Goal: Task Accomplishment & Management: Manage account settings

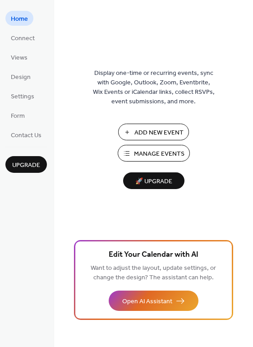
click at [21, 49] on ul "Home Connect Views Design Settings Form Contact Us" at bounding box center [26, 76] width 42 height 131
click at [15, 53] on span "Views" at bounding box center [19, 57] width 17 height 9
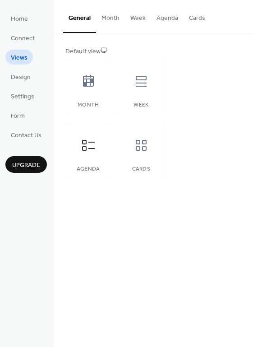
click at [24, 84] on ul "Home Connect Views Design Settings Form Contact Us" at bounding box center [26, 76] width 42 height 131
click at [19, 37] on span "Connect" at bounding box center [23, 38] width 24 height 9
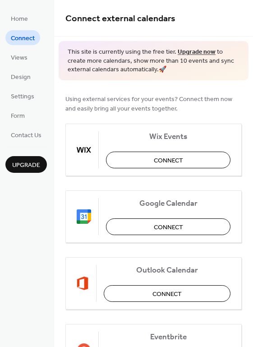
click at [17, 22] on span "Home" at bounding box center [19, 18] width 17 height 9
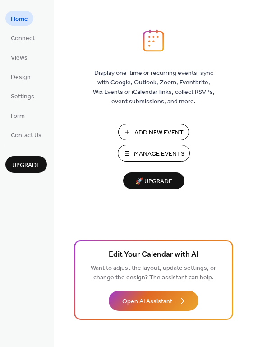
click at [136, 157] on span "Manage Events" at bounding box center [159, 153] width 51 height 9
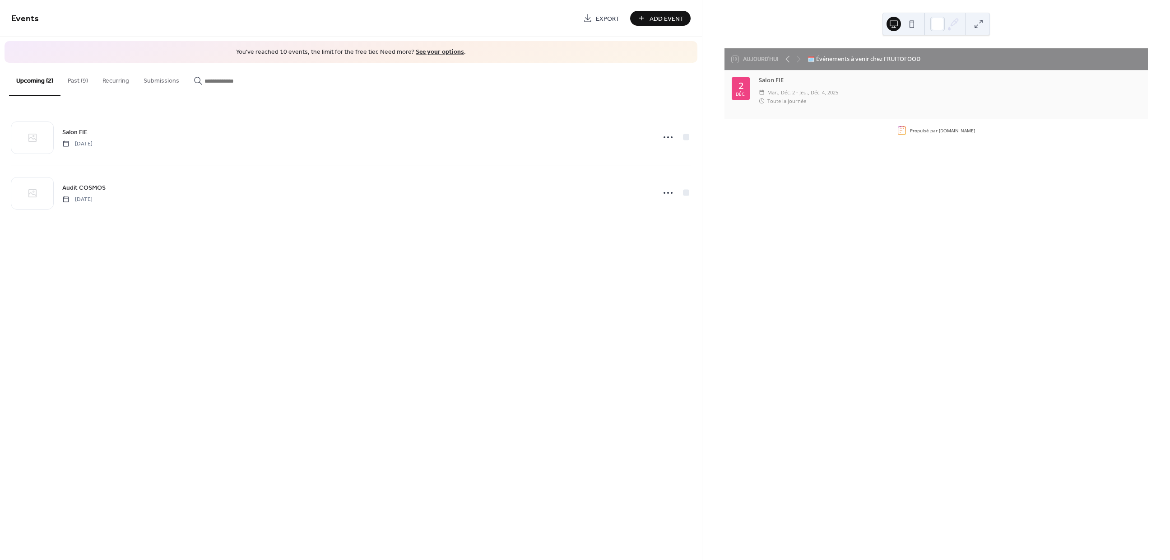
click at [841, 91] on div "​ mar., déc. 2 - jeu., déc. 4, 2025" at bounding box center [950, 92] width 382 height 9
click at [875, 95] on div "​ mar., déc. 2 - jeu., déc. 4, 2025" at bounding box center [950, 92] width 382 height 9
click at [799, 57] on div at bounding box center [793, 59] width 22 height 11
click at [789, 59] on icon at bounding box center [787, 59] width 4 height 7
click at [802, 60] on icon at bounding box center [798, 59] width 11 height 11
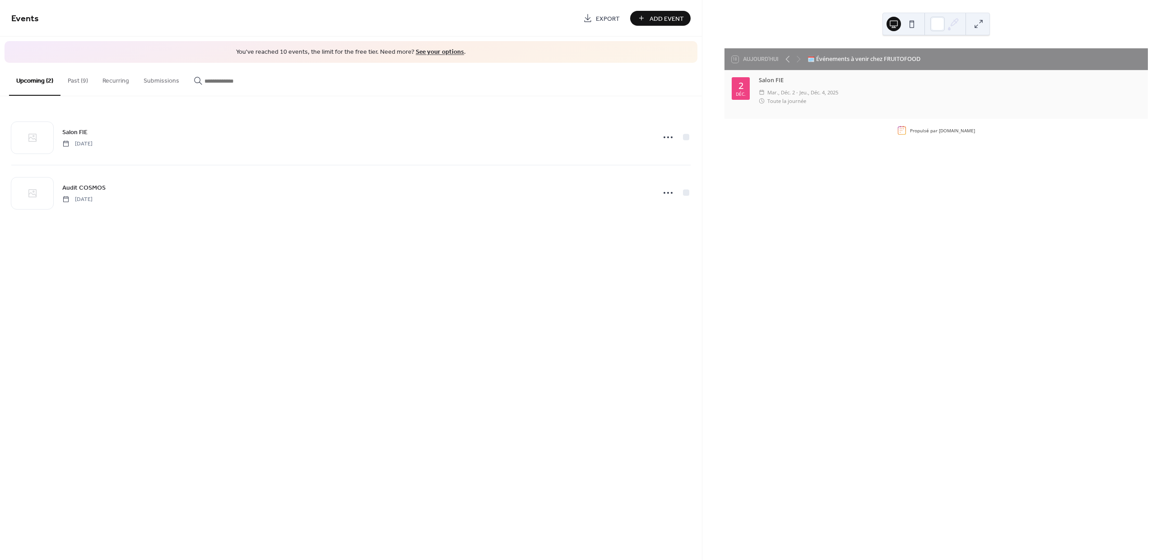
click at [910, 26] on button at bounding box center [911, 24] width 14 height 14
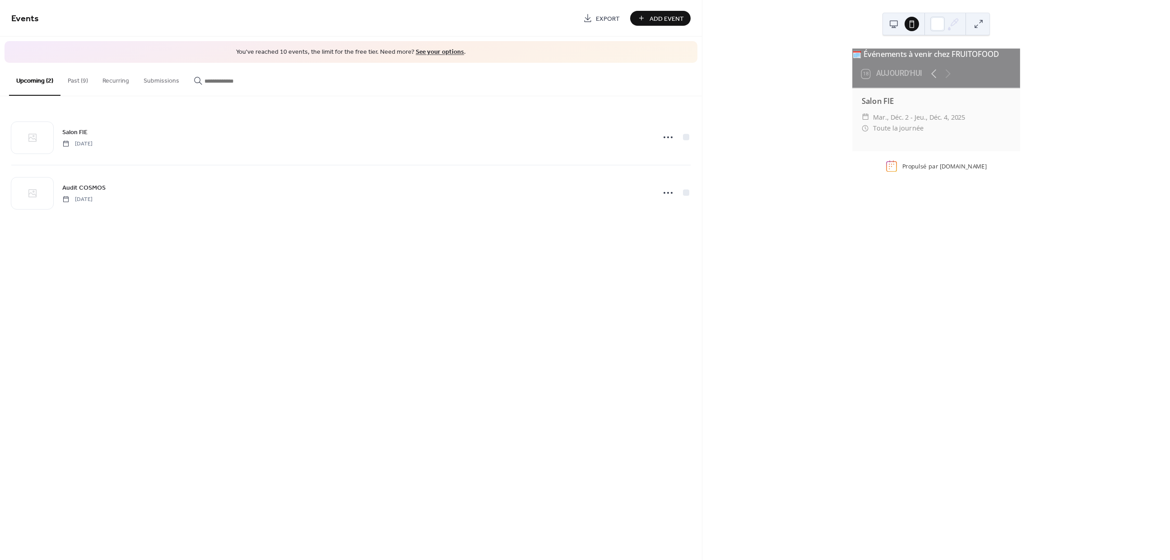
click at [898, 26] on button at bounding box center [893, 24] width 14 height 14
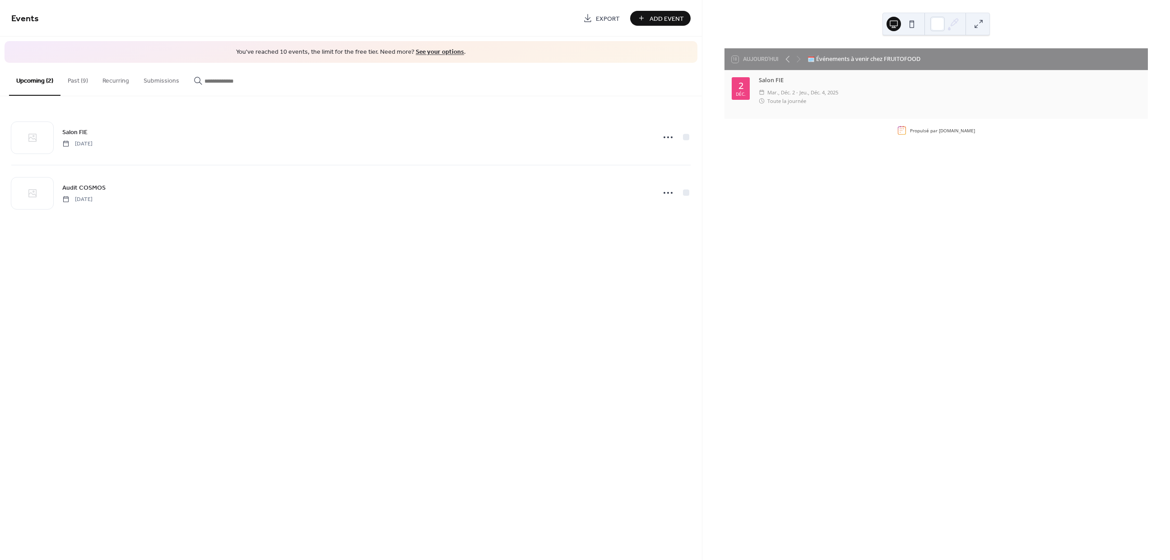
click at [908, 26] on button at bounding box center [911, 24] width 14 height 14
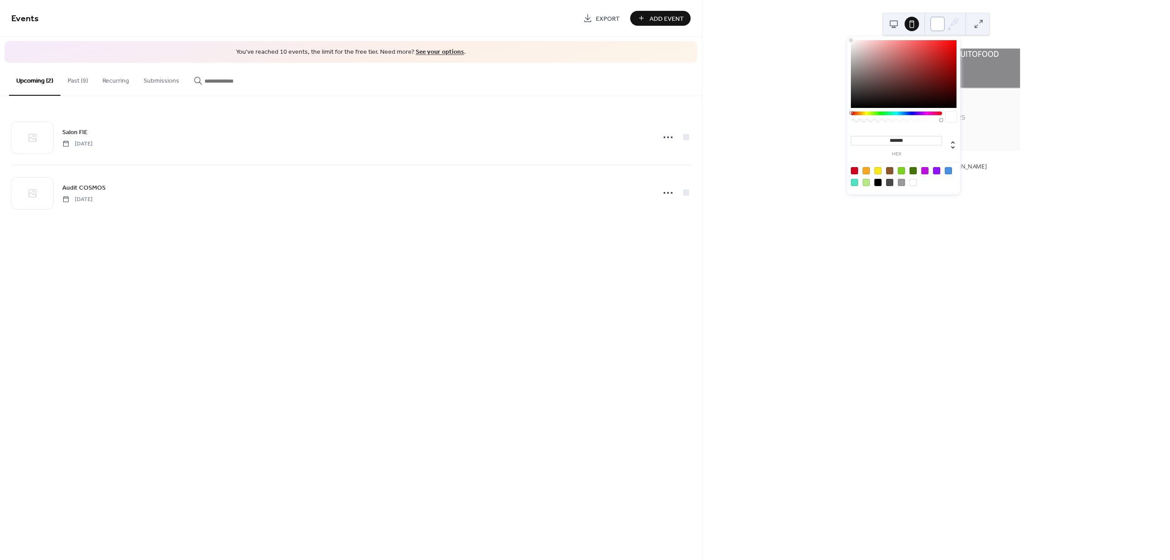
click at [940, 26] on div at bounding box center [937, 24] width 14 height 14
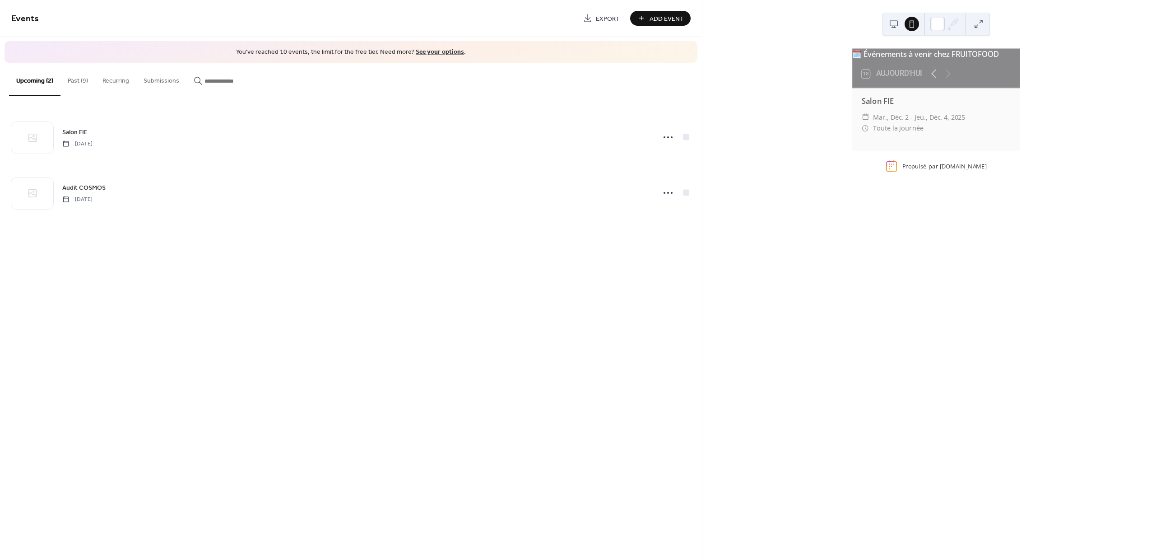
click at [982, 25] on button at bounding box center [978, 24] width 14 height 14
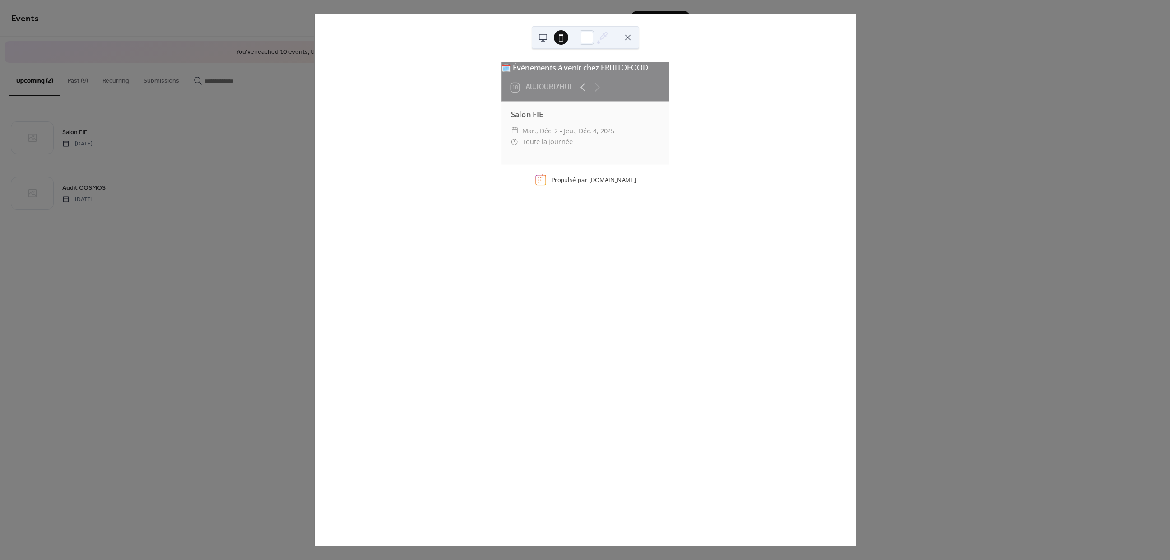
click at [625, 34] on button at bounding box center [628, 37] width 14 height 14
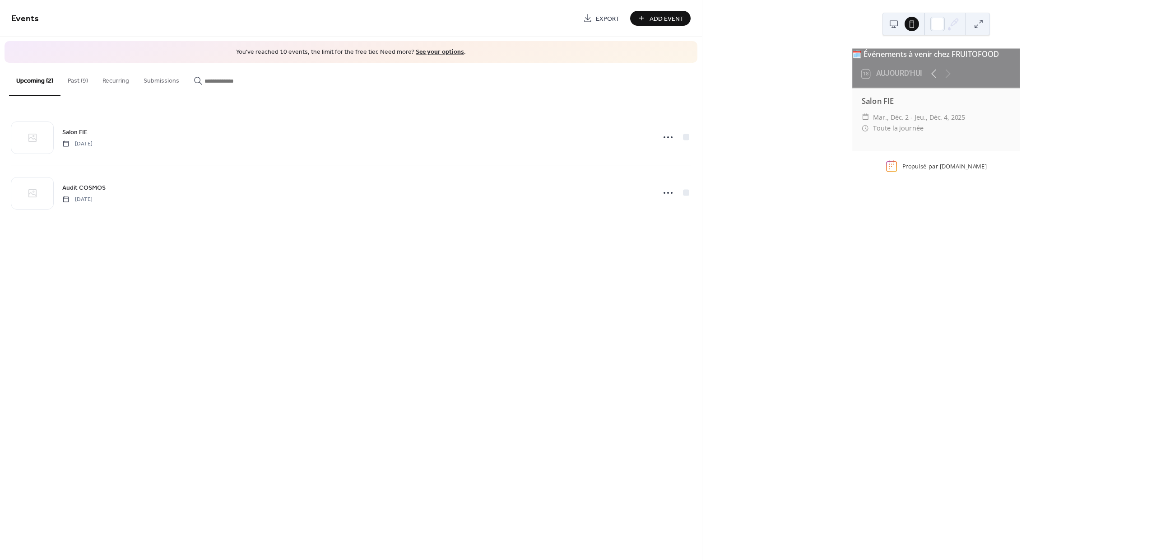
click at [894, 23] on button at bounding box center [893, 24] width 14 height 14
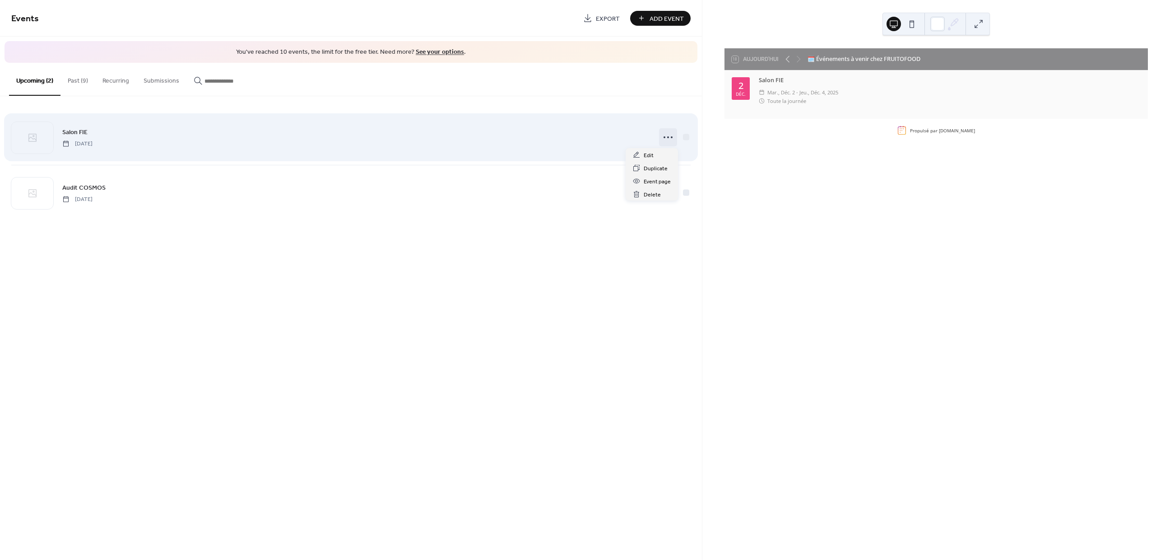
click at [663, 134] on icon at bounding box center [668, 137] width 14 height 14
click at [667, 134] on icon at bounding box center [668, 137] width 14 height 14
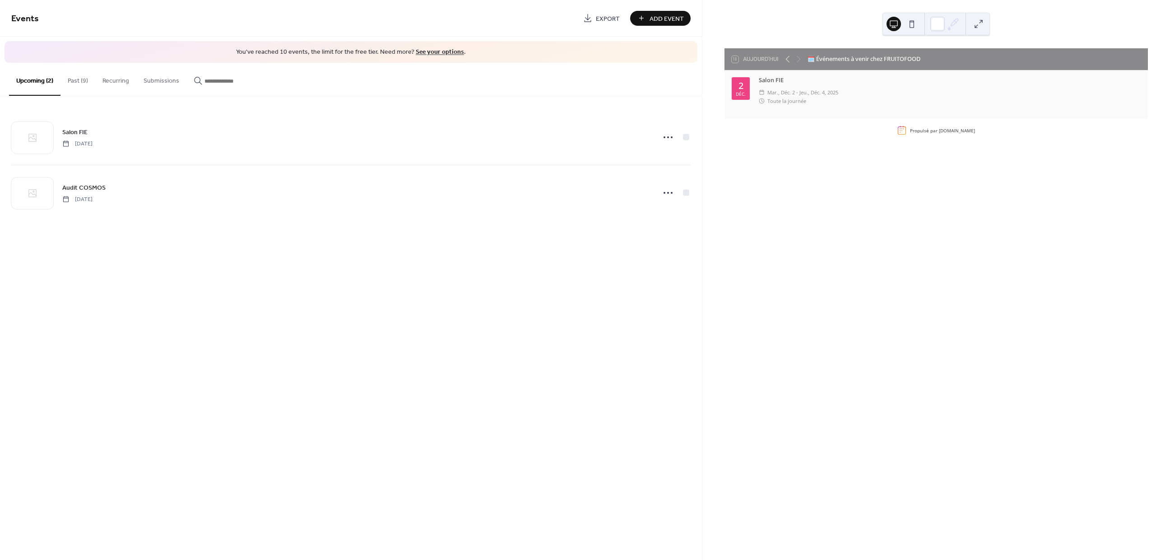
click at [525, 239] on div "Events Export Add Event You've reached 10 events, the limit for the free tier. …" at bounding box center [351, 280] width 702 height 560
click at [669, 15] on div "Add Event" at bounding box center [660, 18] width 60 height 15
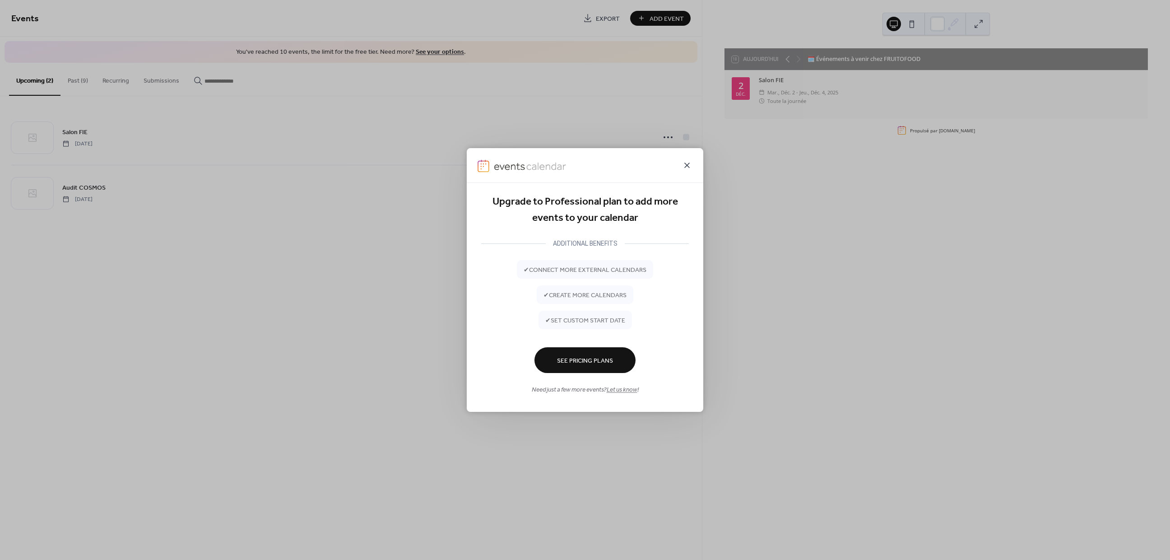
click at [686, 165] on icon at bounding box center [686, 165] width 11 height 11
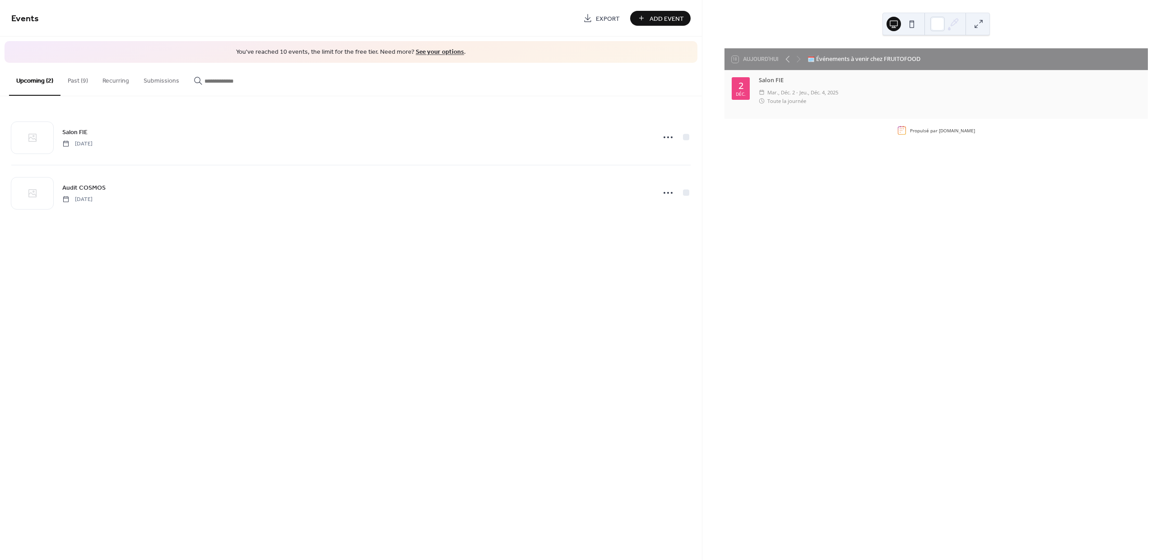
click at [667, 18] on div "Add Event" at bounding box center [660, 18] width 60 height 15
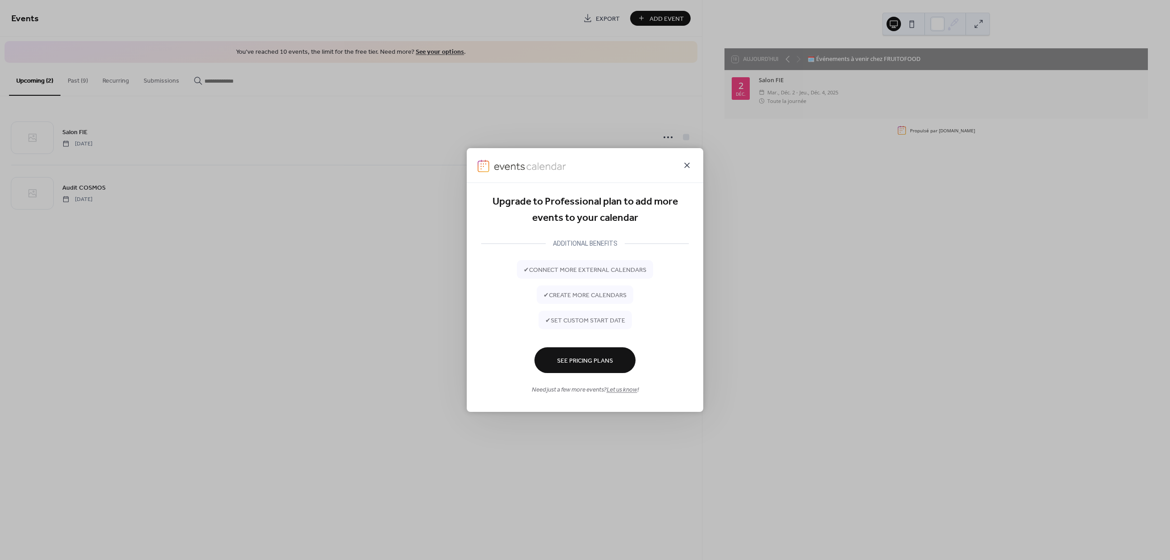
click at [686, 164] on icon at bounding box center [686, 164] width 5 height 5
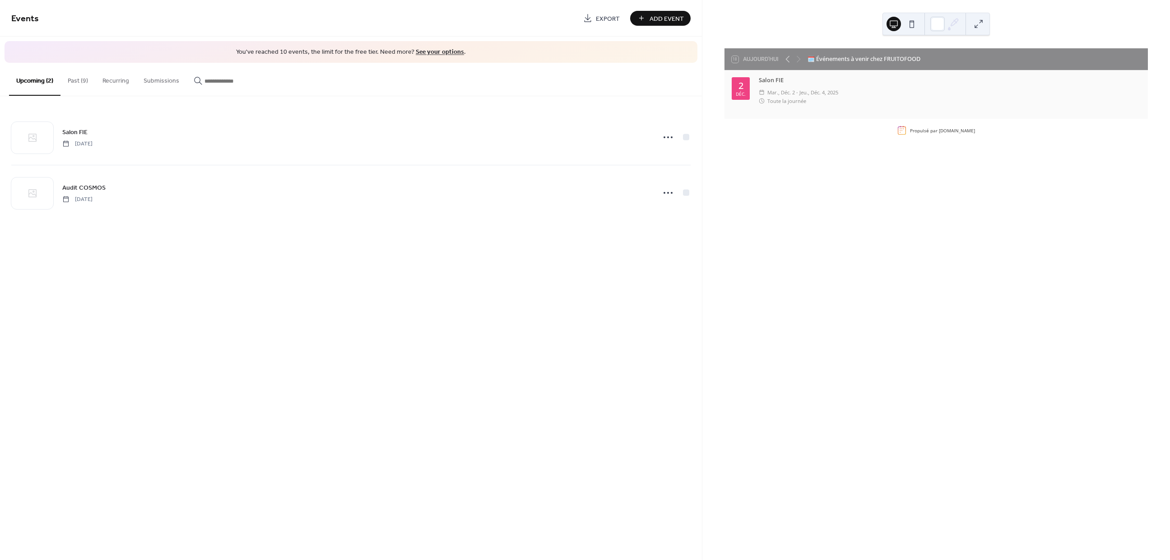
click at [87, 89] on button "Past (9)" at bounding box center [77, 79] width 35 height 32
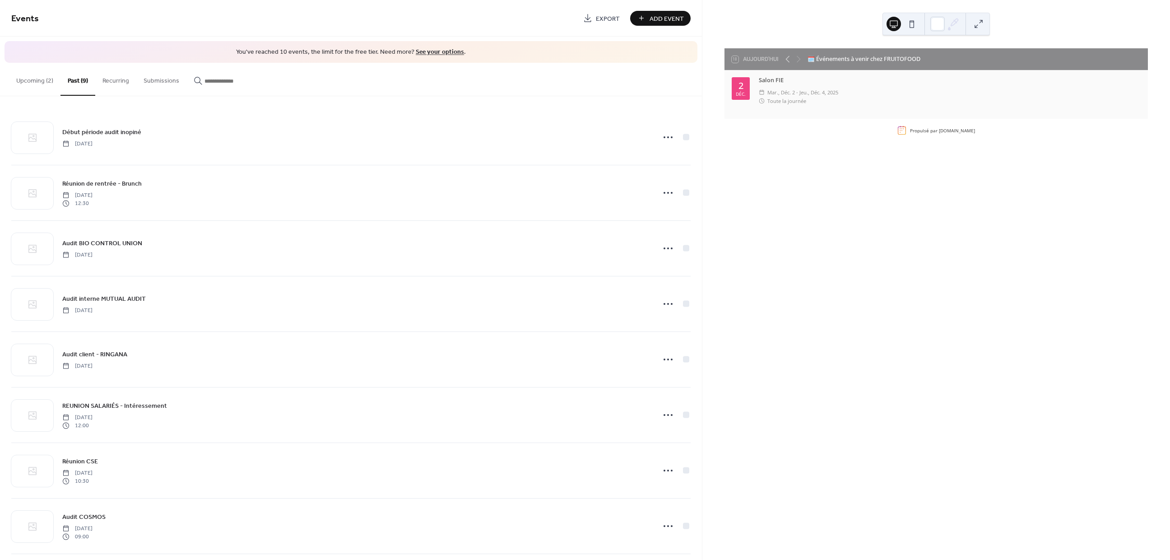
click at [44, 85] on button "Upcoming (2)" at bounding box center [34, 79] width 51 height 32
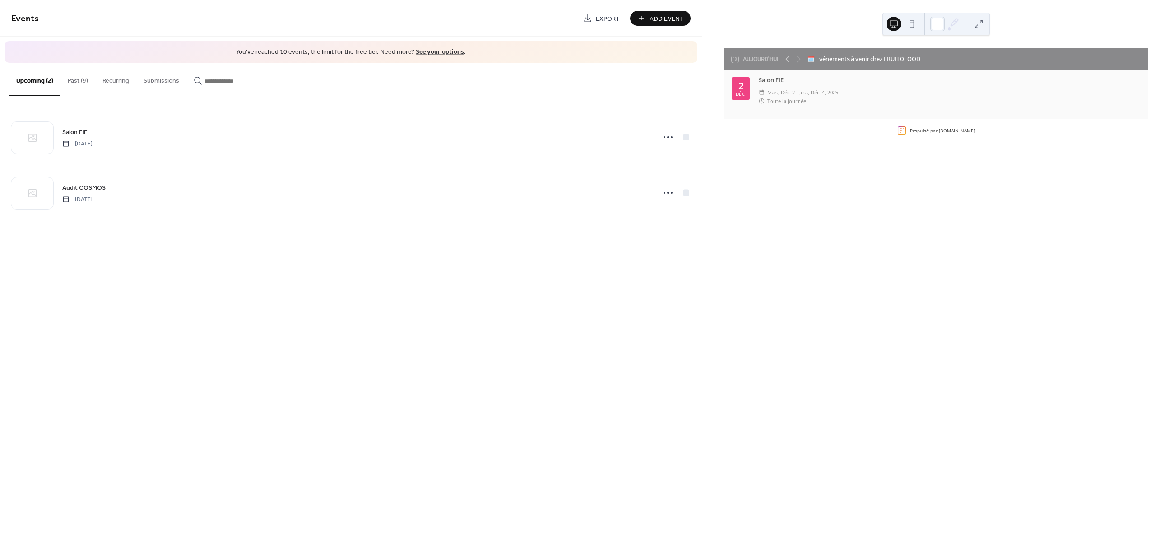
click at [82, 84] on button "Past (9)" at bounding box center [77, 79] width 35 height 32
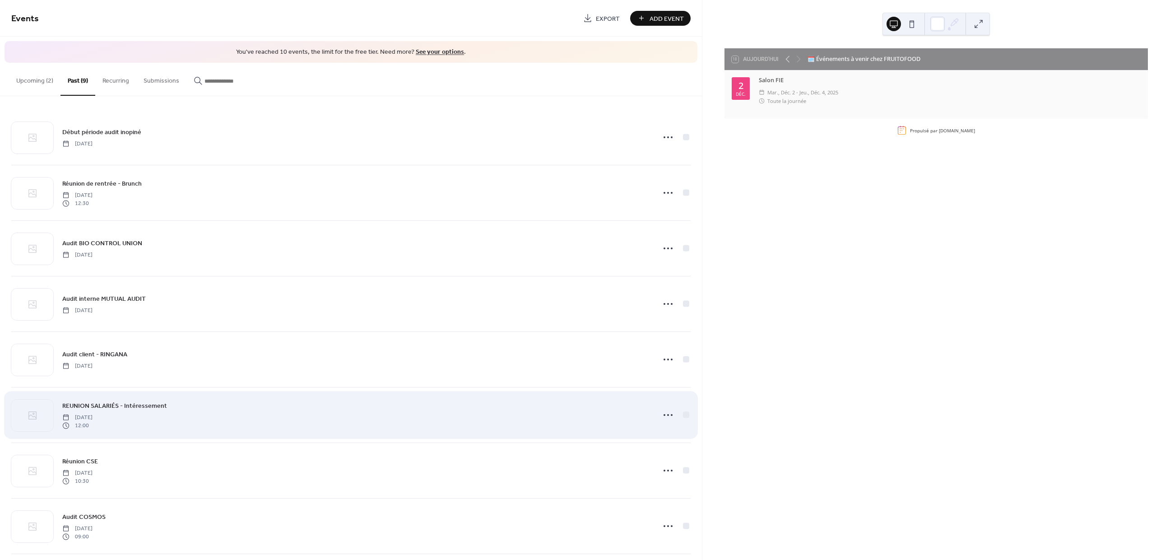
scroll to position [64, 0]
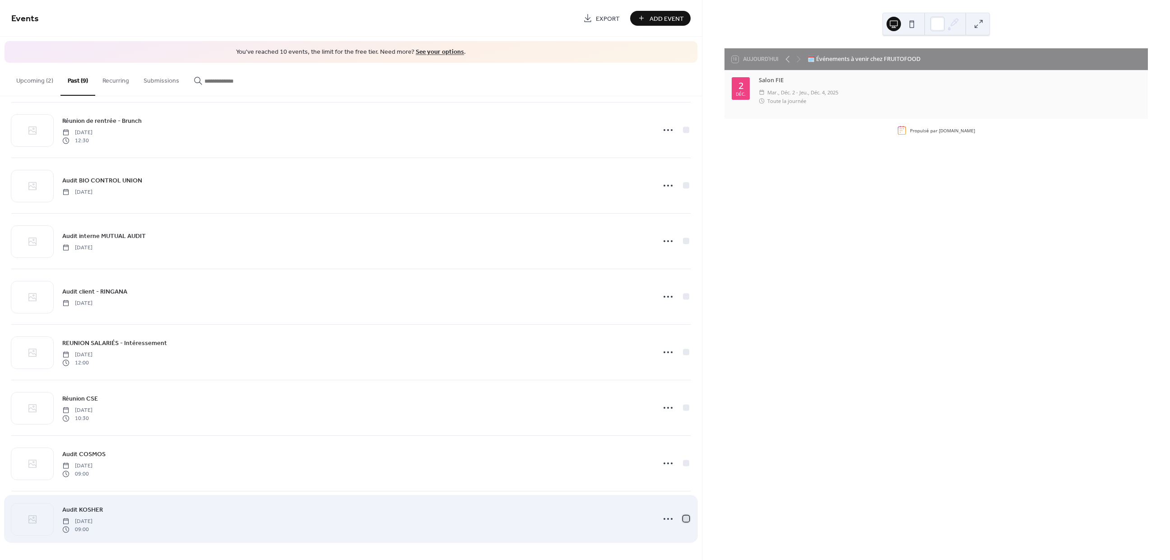
click at [683, 519] on div at bounding box center [686, 518] width 6 height 6
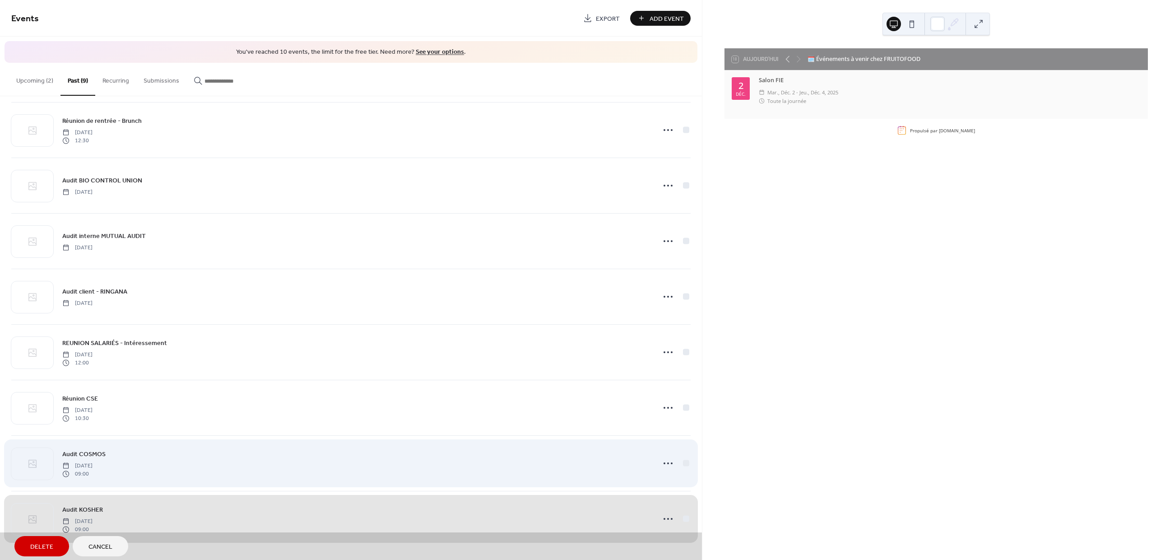
drag, startPoint x: 683, startPoint y: 462, endPoint x: 684, endPoint y: 442, distance: 19.9
click at [684, 461] on div "Audit COSMOS [DATE] 09:00" at bounding box center [350, 463] width 679 height 56
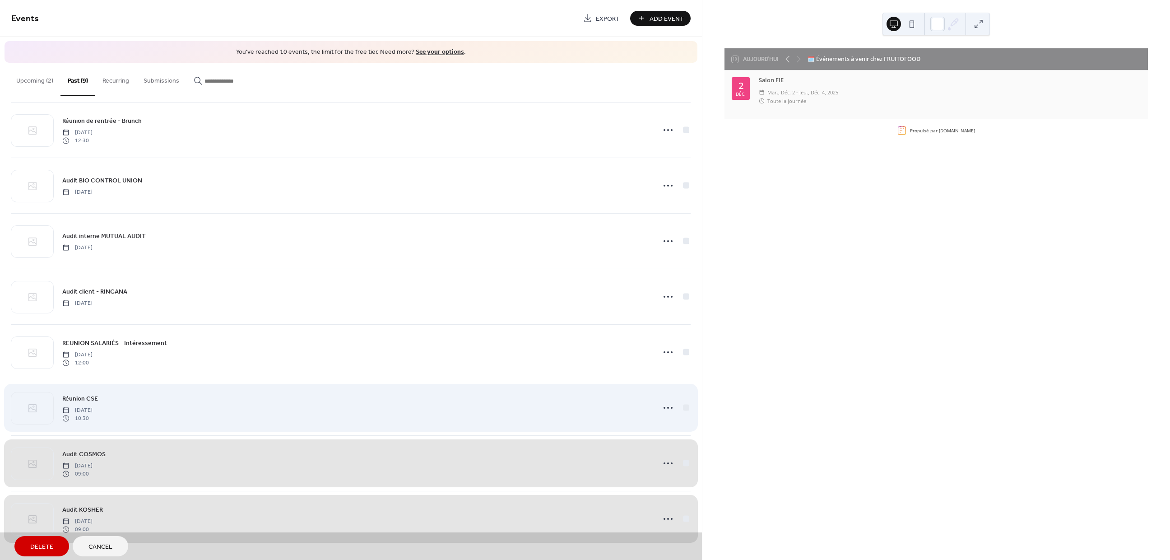
click at [683, 404] on div "Réunion CSE [DATE] 10:30" at bounding box center [350, 408] width 679 height 56
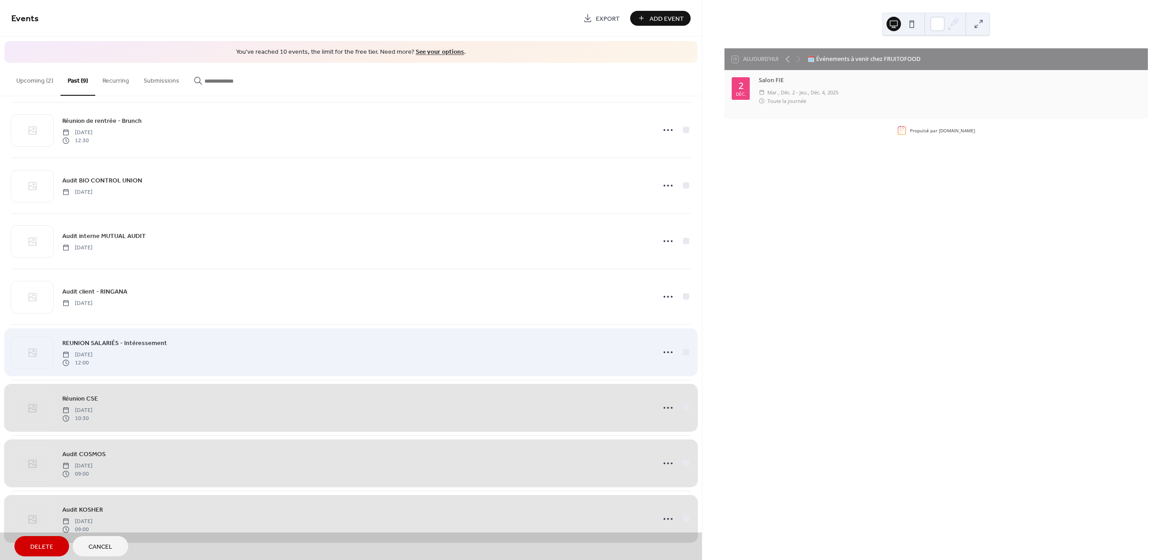
drag, startPoint x: 681, startPoint y: 354, endPoint x: 687, endPoint y: 302, distance: 52.2
click at [680, 353] on div "REUNION SALARIÉS - Intéressement [DATE] 12:00" at bounding box center [350, 352] width 679 height 56
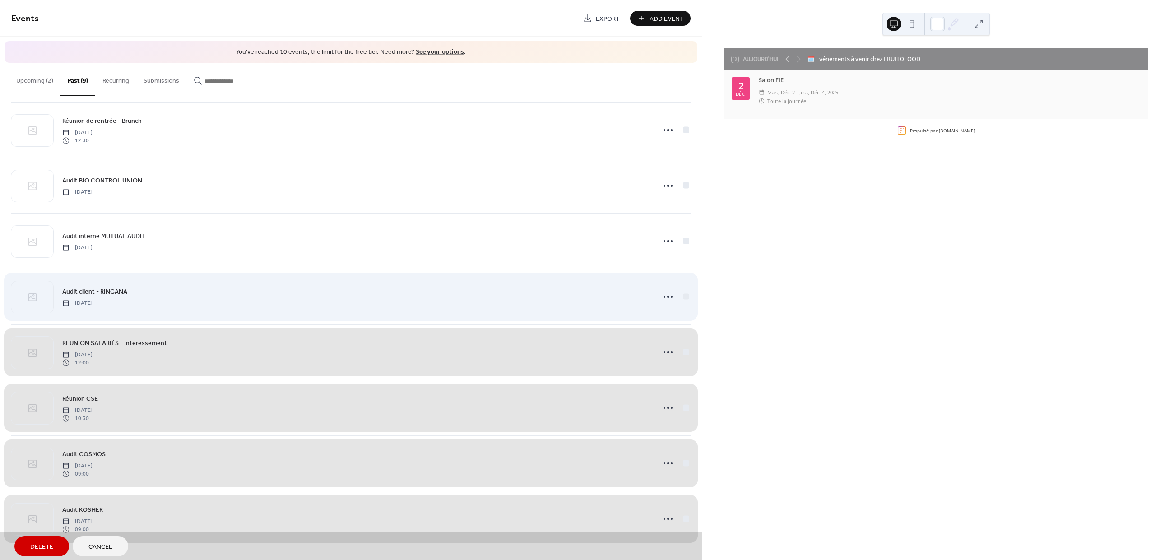
click at [684, 299] on div "Audit client - RINGANA [DATE]" at bounding box center [350, 297] width 679 height 56
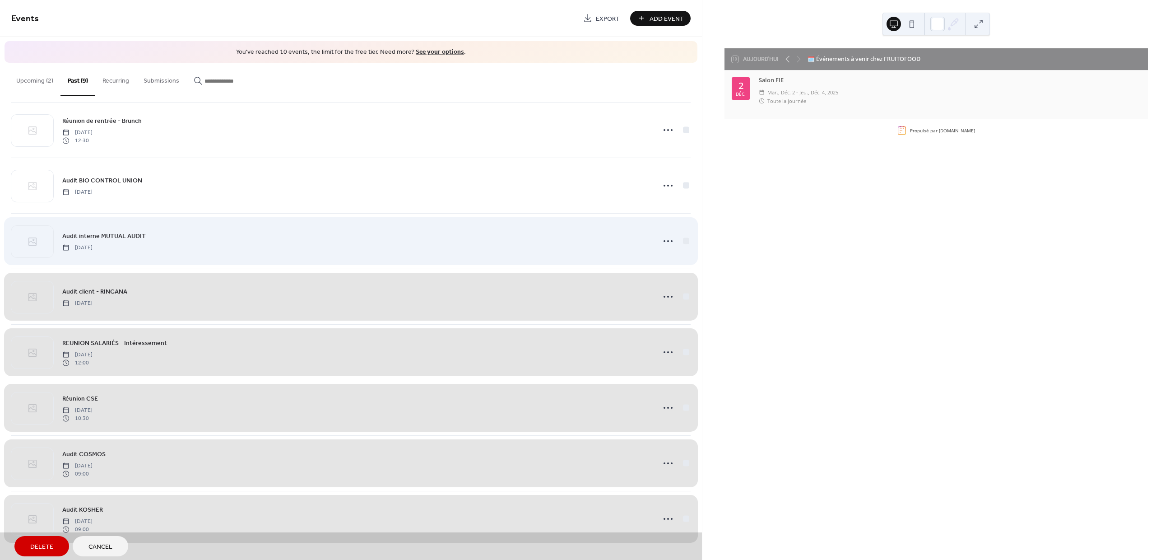
click at [685, 246] on div "Audit interne MUTUAL AUDIT [DATE]" at bounding box center [350, 241] width 679 height 56
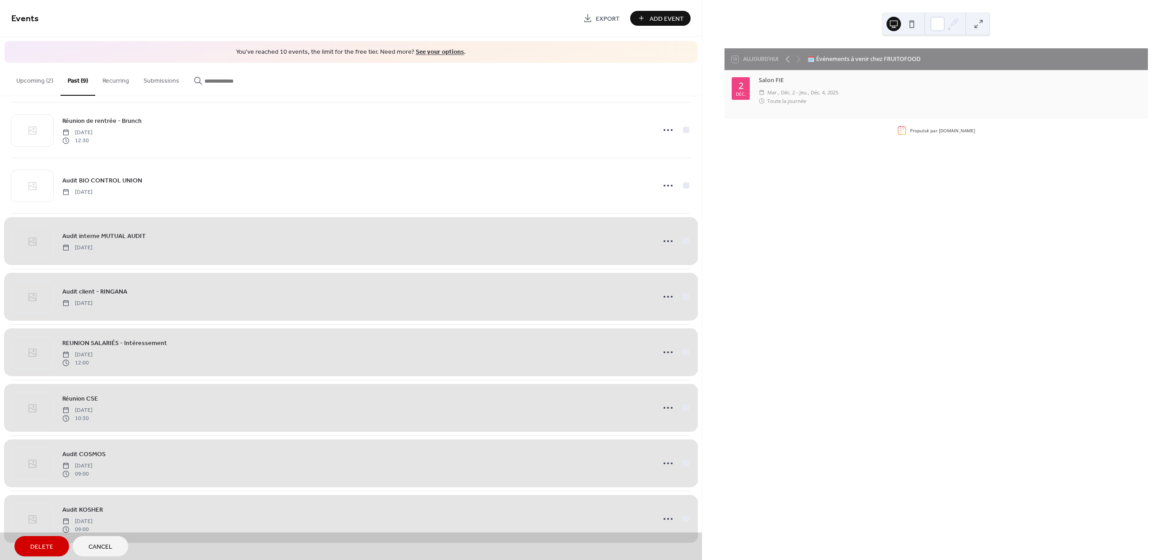
click at [30, 546] on span "Delete" at bounding box center [41, 546] width 23 height 9
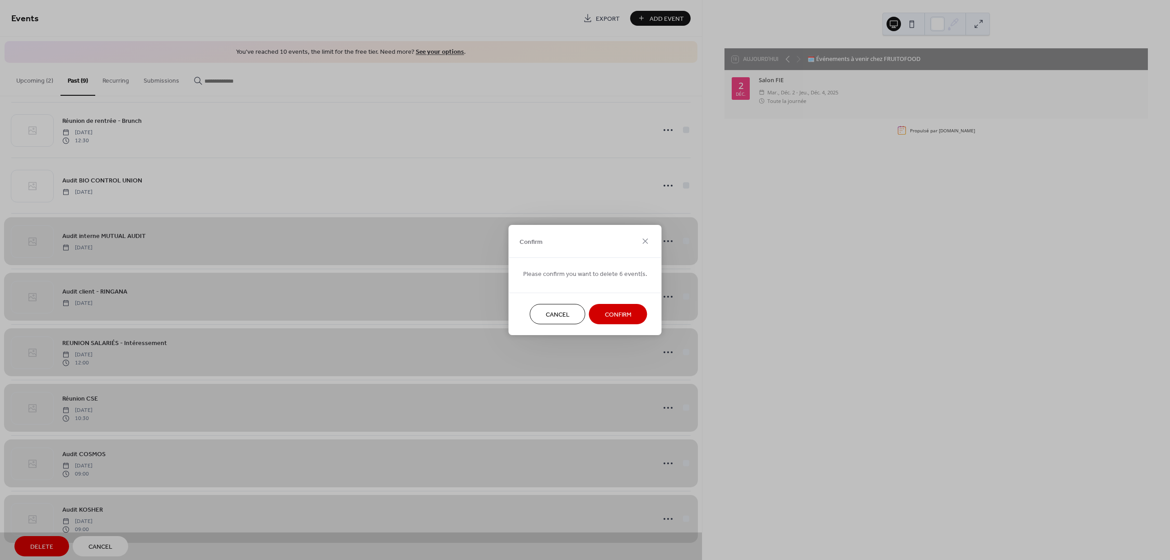
click at [607, 316] on span "Confirm" at bounding box center [618, 314] width 27 height 9
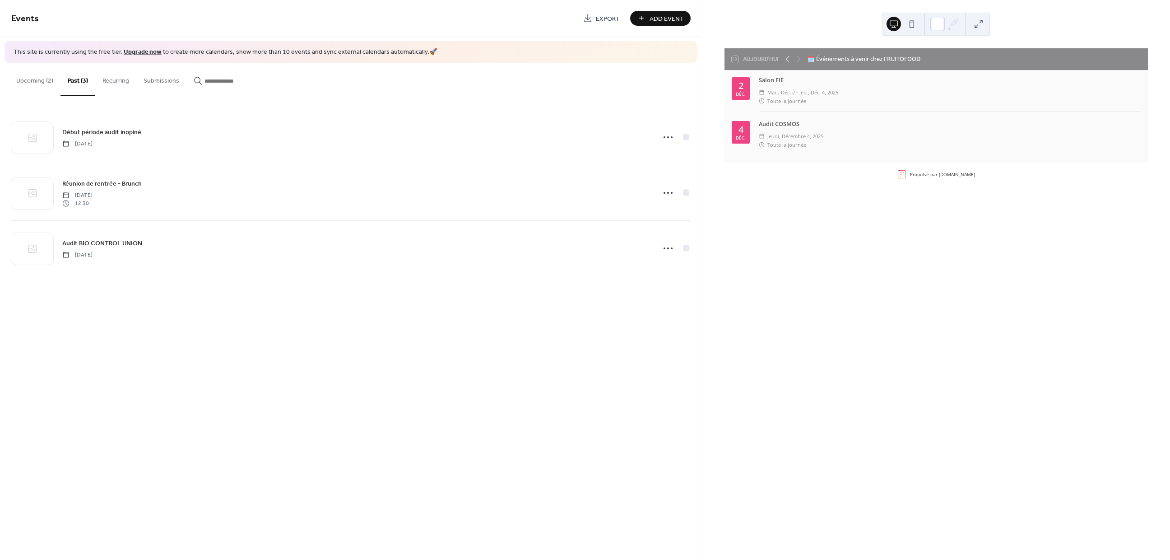
scroll to position [0, 0]
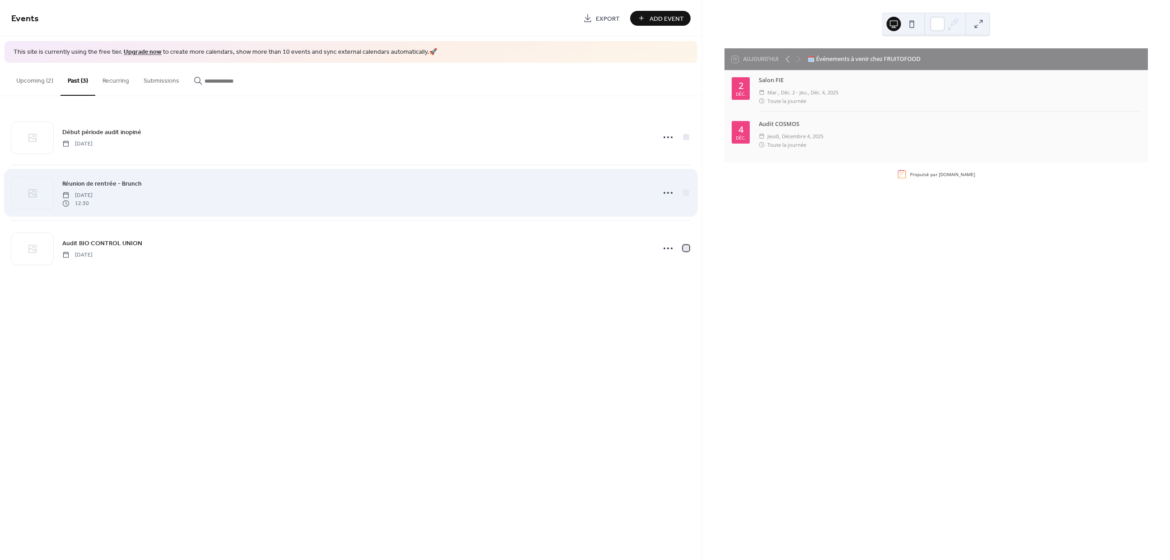
drag, startPoint x: 684, startPoint y: 244, endPoint x: 686, endPoint y: 200, distance: 43.8
click at [684, 242] on div at bounding box center [675, 248] width 32 height 18
click at [684, 193] on div at bounding box center [686, 192] width 6 height 6
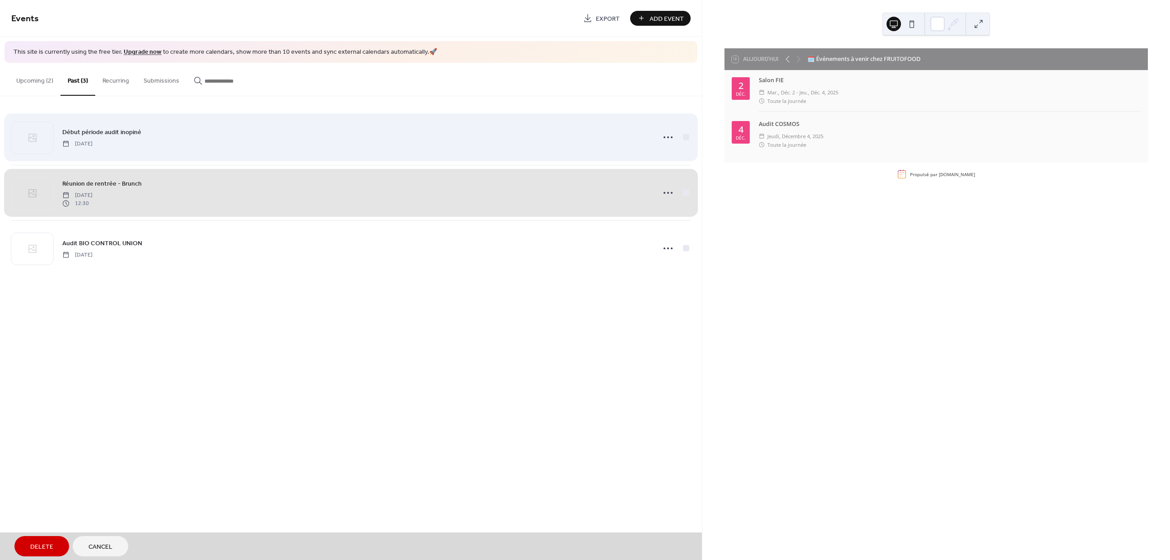
click at [688, 139] on div "Début période audit inopiné [DATE]" at bounding box center [350, 137] width 679 height 55
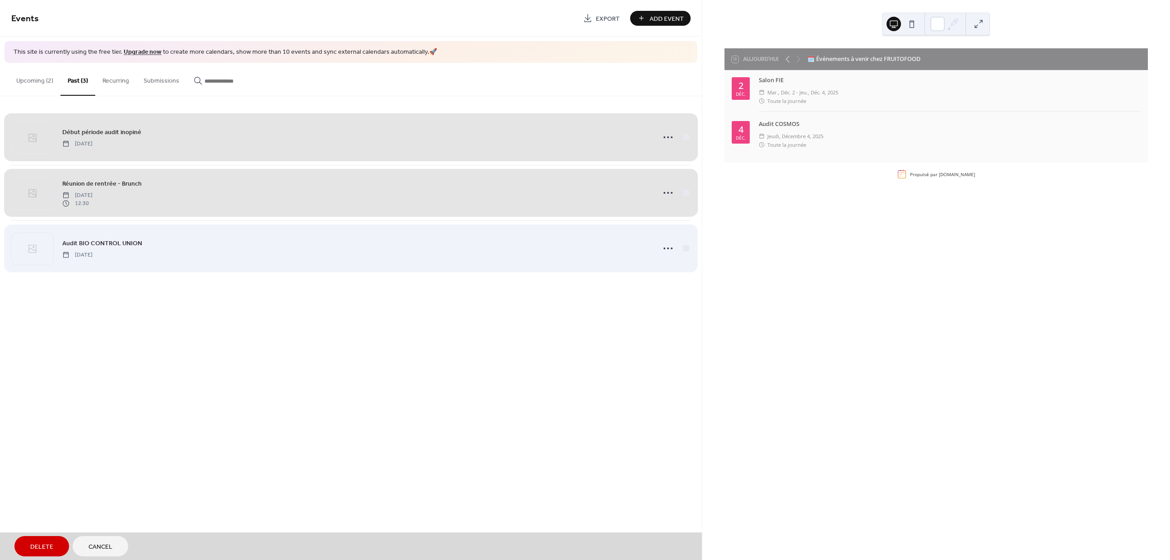
click at [681, 247] on div "Audit BIO CONTROL UNION [DATE]" at bounding box center [350, 248] width 679 height 56
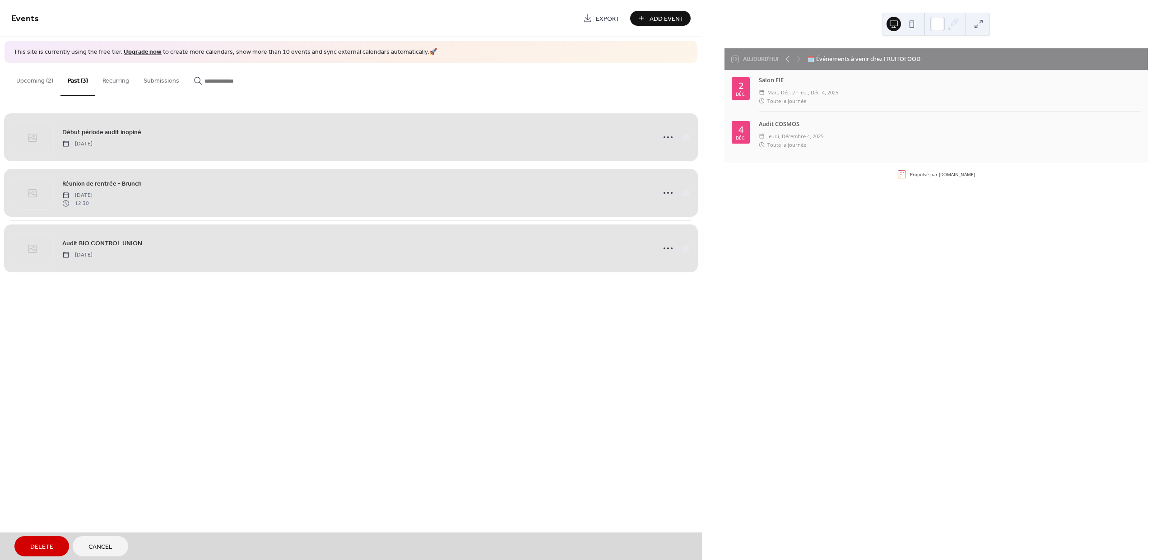
click at [45, 542] on span "Delete" at bounding box center [41, 546] width 23 height 9
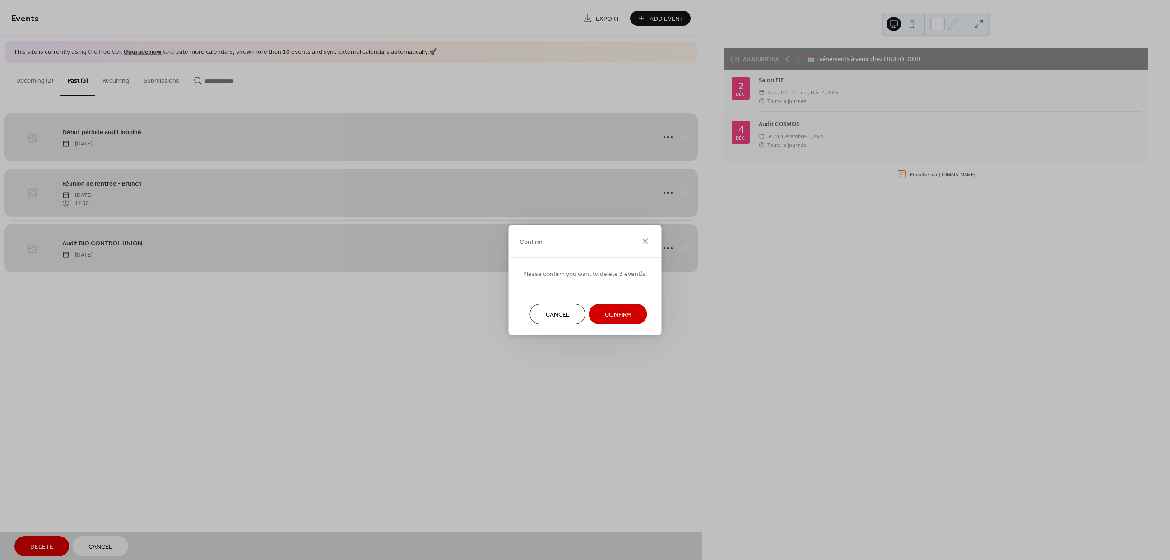
click at [622, 312] on span "Confirm" at bounding box center [618, 314] width 27 height 9
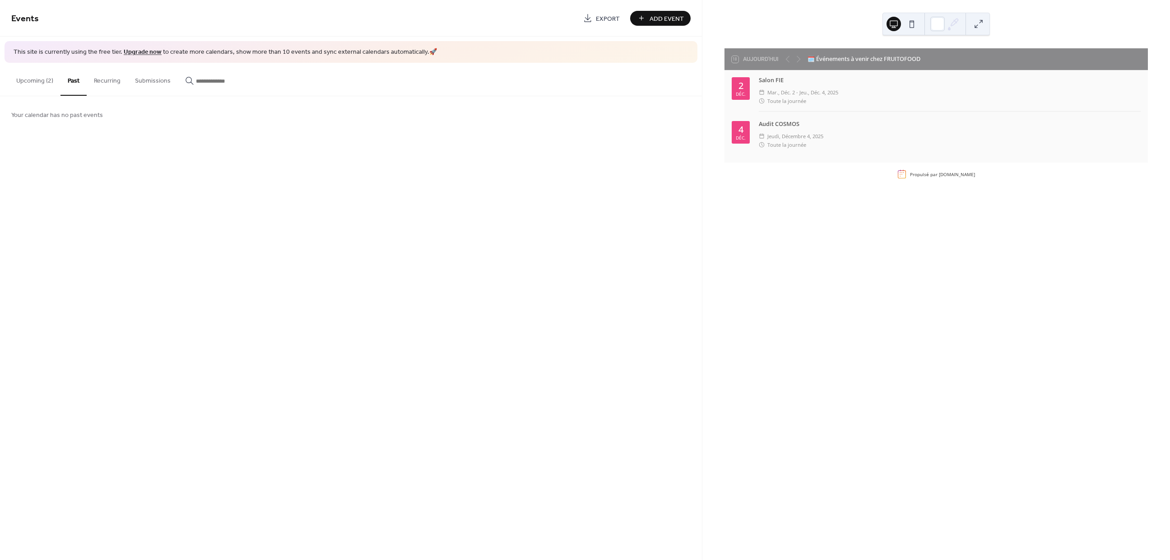
click at [44, 81] on button "Upcoming (2)" at bounding box center [34, 79] width 51 height 32
click at [418, 336] on div "Events Export Add Event This site is currently using the free tier. Upgrade now…" at bounding box center [351, 280] width 702 height 560
